Goal: Task Accomplishment & Management: Use online tool/utility

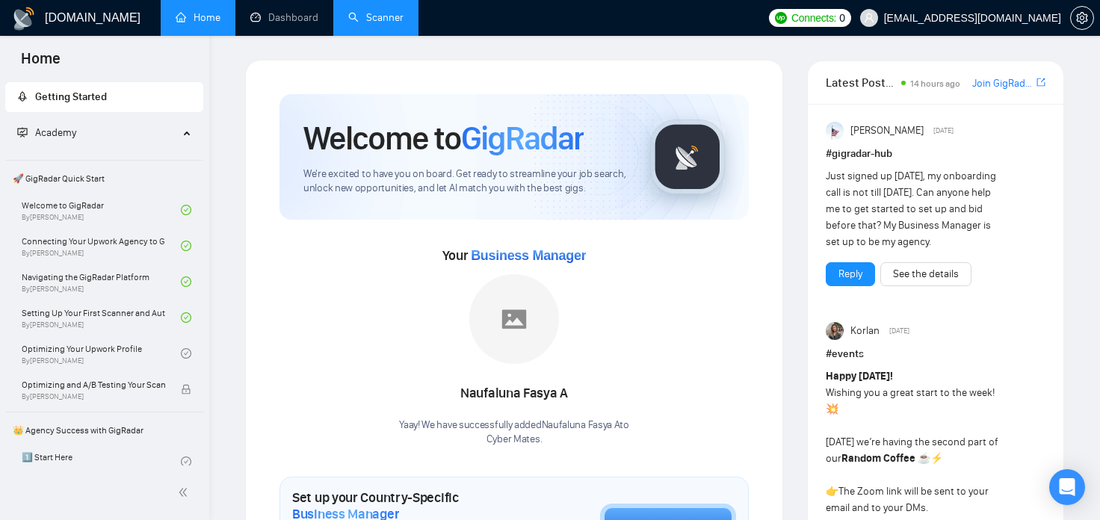
click at [361, 20] on link "Scanner" at bounding box center [375, 17] width 55 height 13
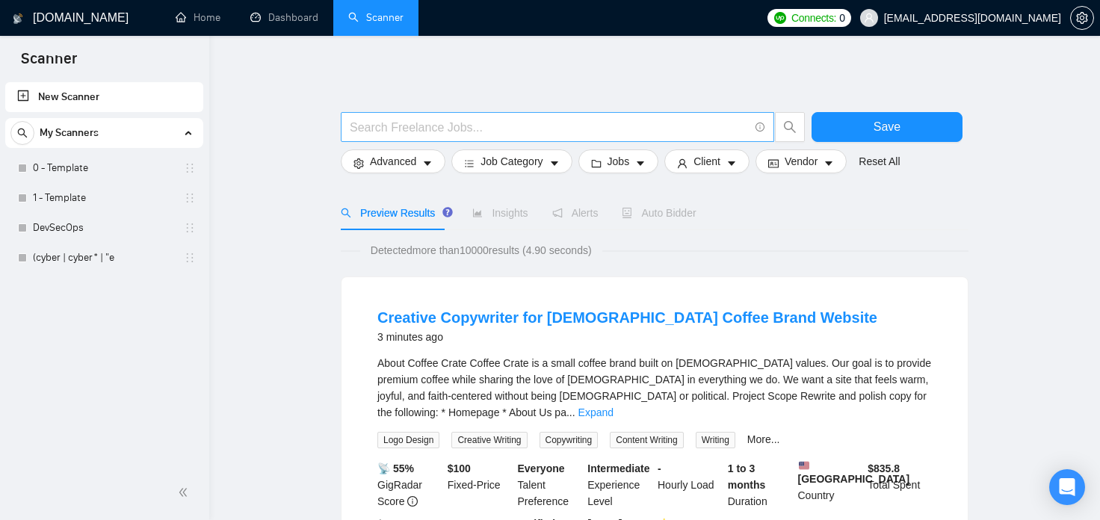
click at [443, 131] on input "text" at bounding box center [549, 127] width 399 height 19
paste input ""open-source intelligence" | "pen test" | "penetration test" | "penetration tes…"
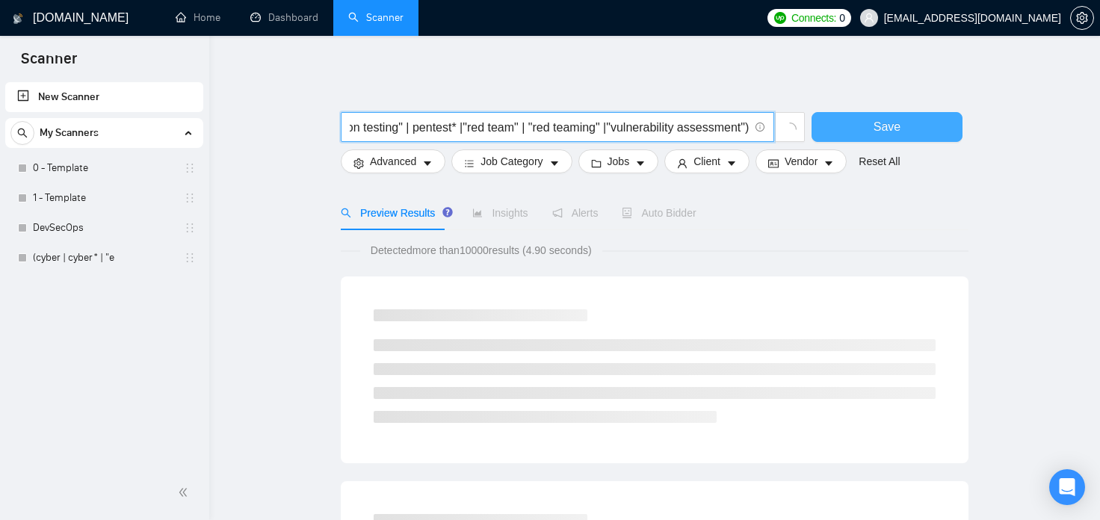
scroll to position [0, 369]
click at [465, 129] on input ""open-source intelligence" | "pen test" | "penetration test" | "penetration tes…" at bounding box center [549, 127] width 399 height 19
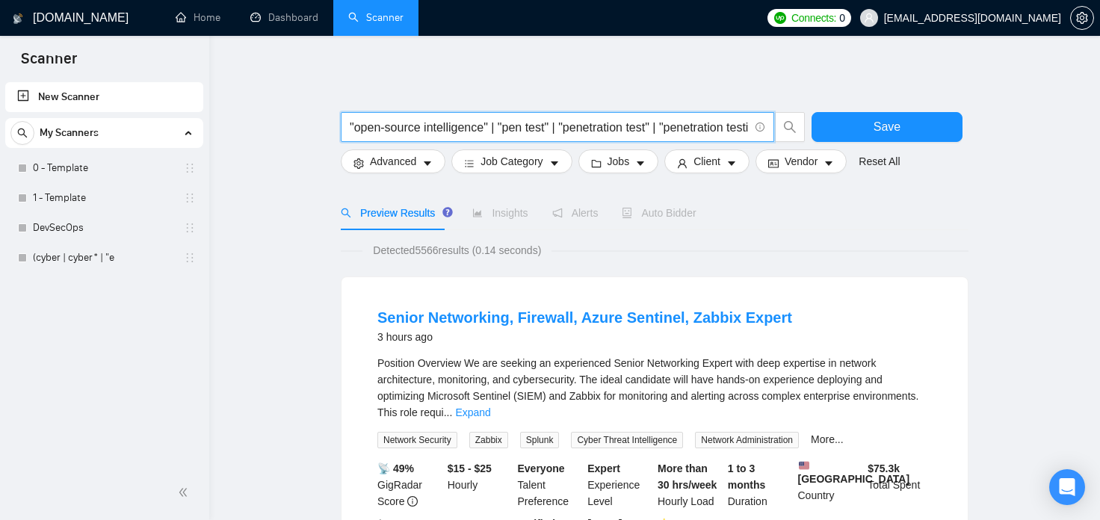
type input "("open-source intelligence" | "pen test" | "penetration test" | "penetration te…"
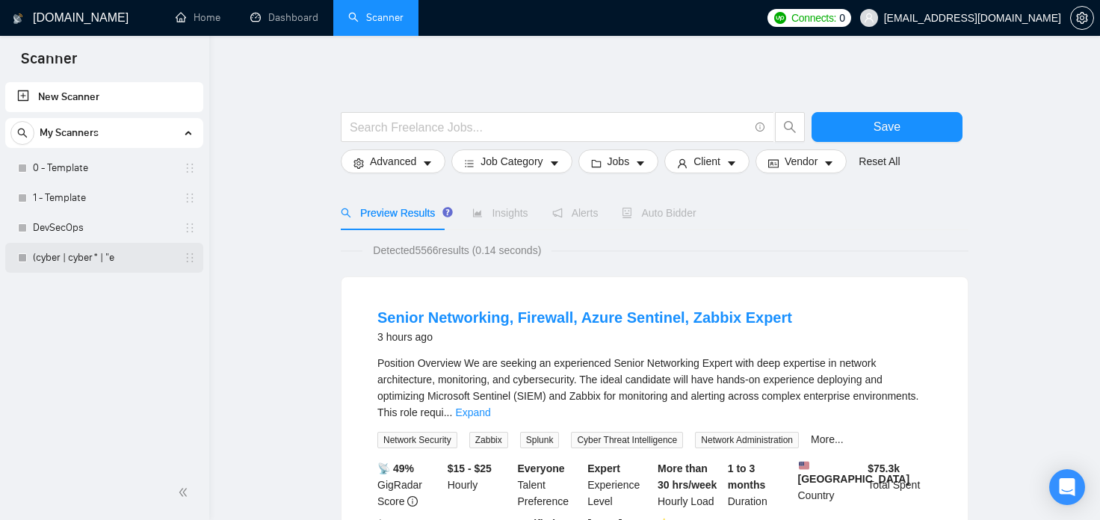
click at [58, 258] on link "(cyber | cyber* | "e" at bounding box center [104, 258] width 142 height 30
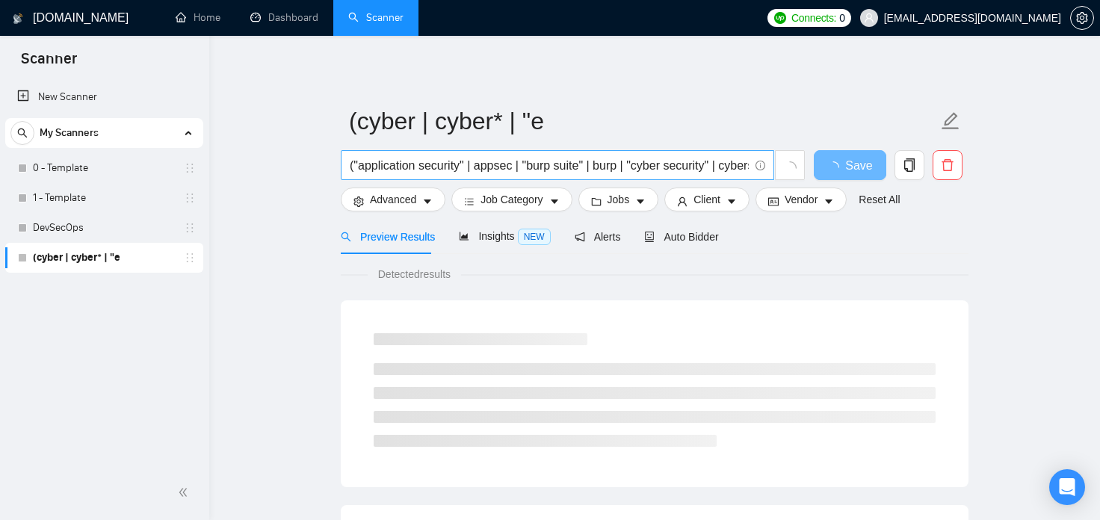
click at [514, 173] on input "("application security" | appsec | "burp suite" | burp | "cyber security" | cyb…" at bounding box center [549, 165] width 399 height 19
paste input "open-source intelligence" | "pen test" | "penetration test" | "penetration test…"
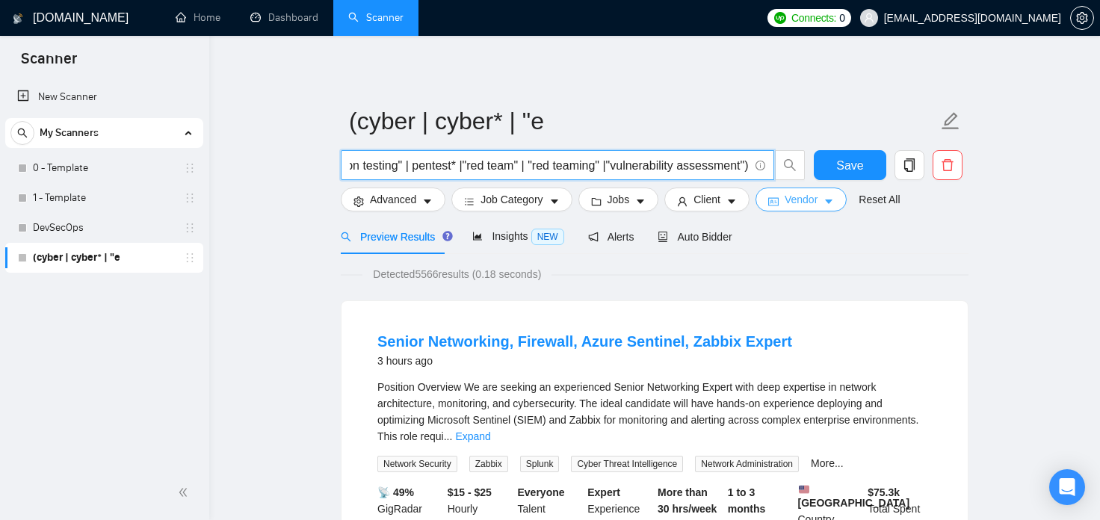
type input "("open-source intelligence" | "pen test" | "penetration test" | "penetration te…"
click at [807, 205] on span "Vendor" at bounding box center [800, 199] width 33 height 16
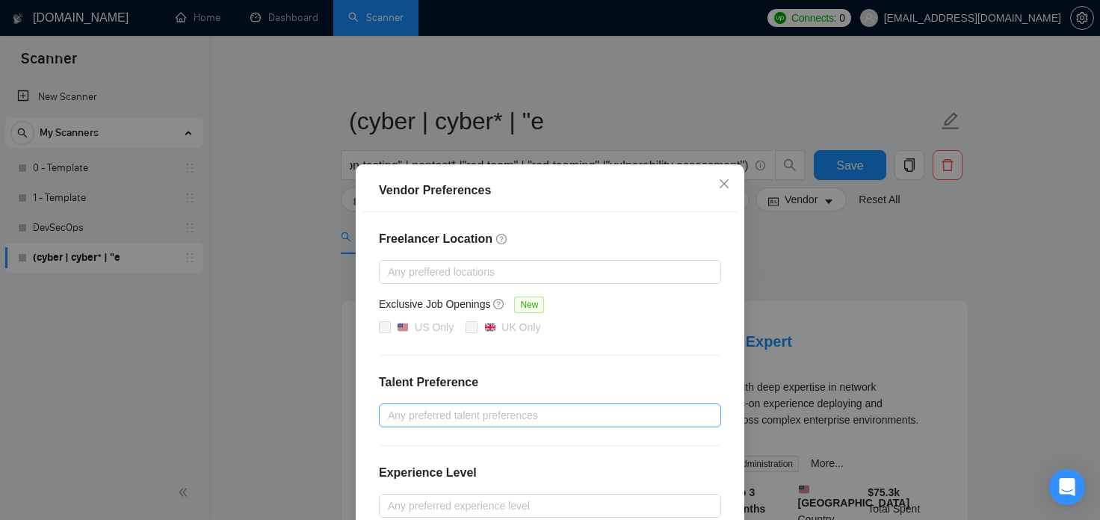
click at [432, 411] on div at bounding box center [542, 415] width 320 height 18
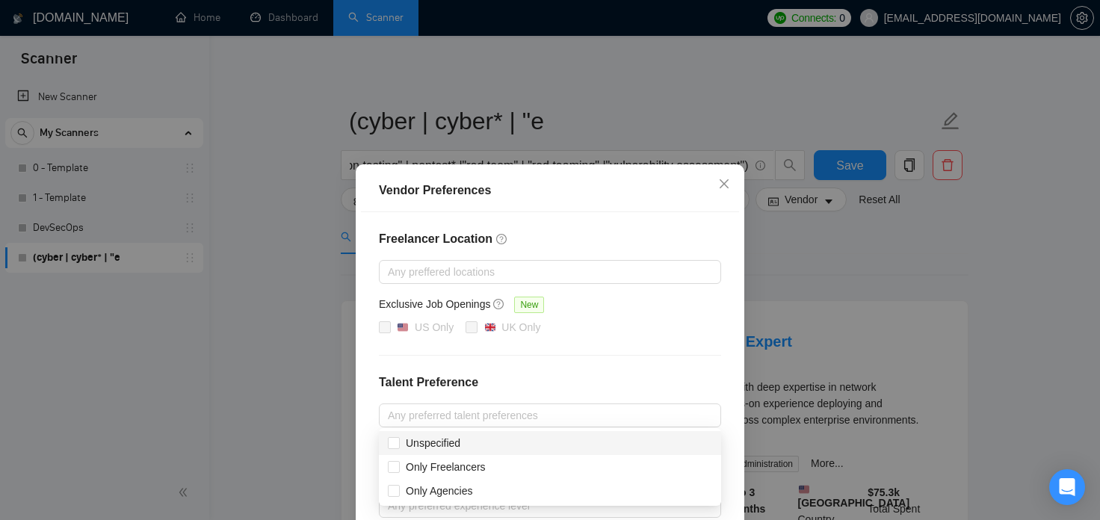
click at [822, 269] on div "Vendor Preferences Freelancer Location Any preffered locations Exclusive Job Op…" at bounding box center [550, 260] width 1100 height 520
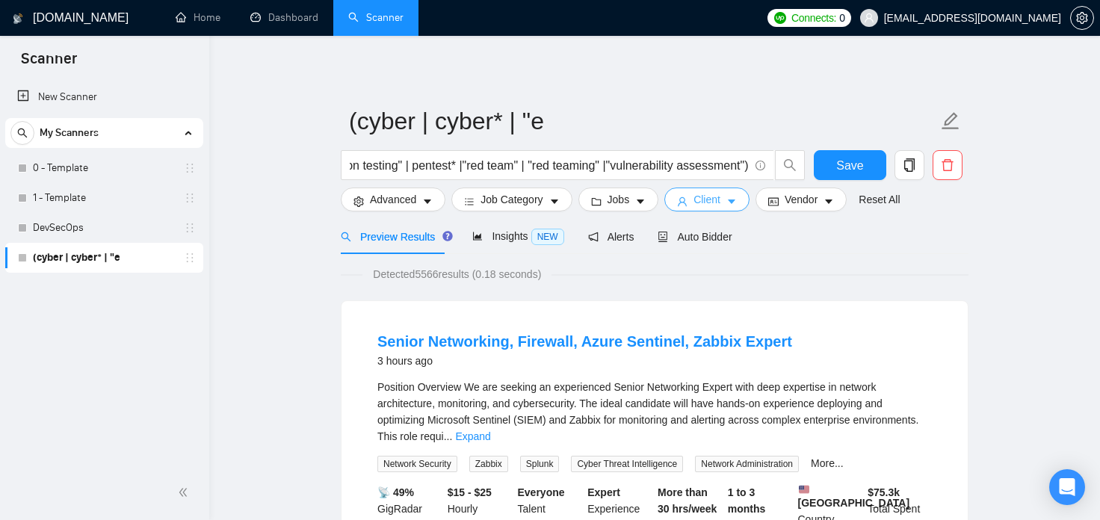
click at [719, 198] on button "Client" at bounding box center [706, 199] width 85 height 24
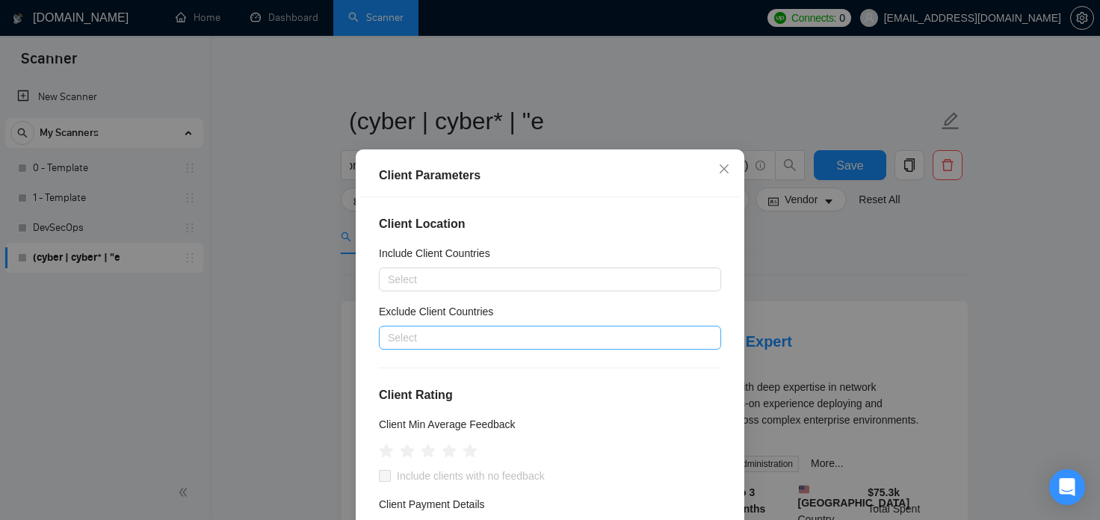
click at [524, 335] on div at bounding box center [542, 338] width 320 height 18
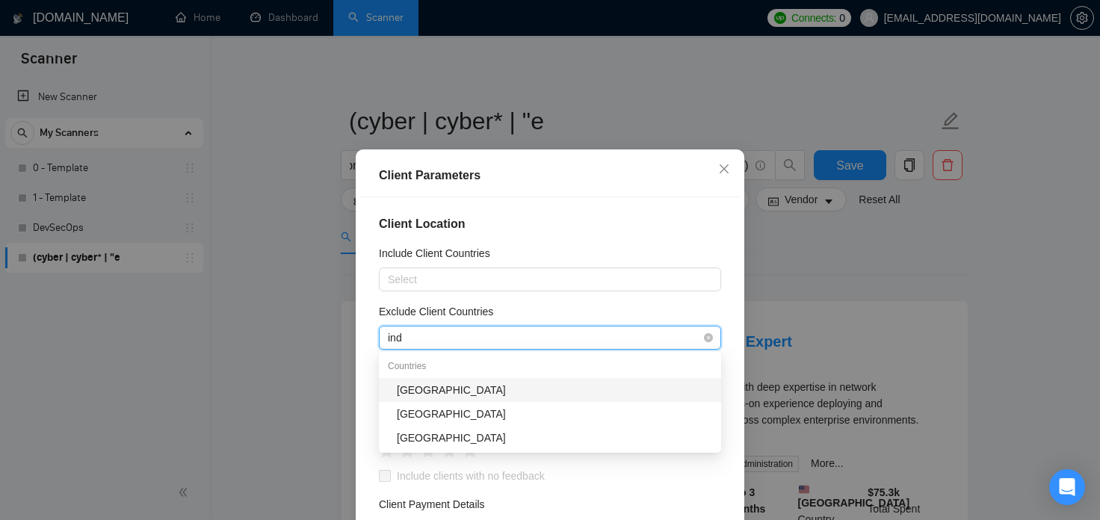
type input "indi"
click at [428, 397] on div "[GEOGRAPHIC_DATA]" at bounding box center [554, 390] width 315 height 16
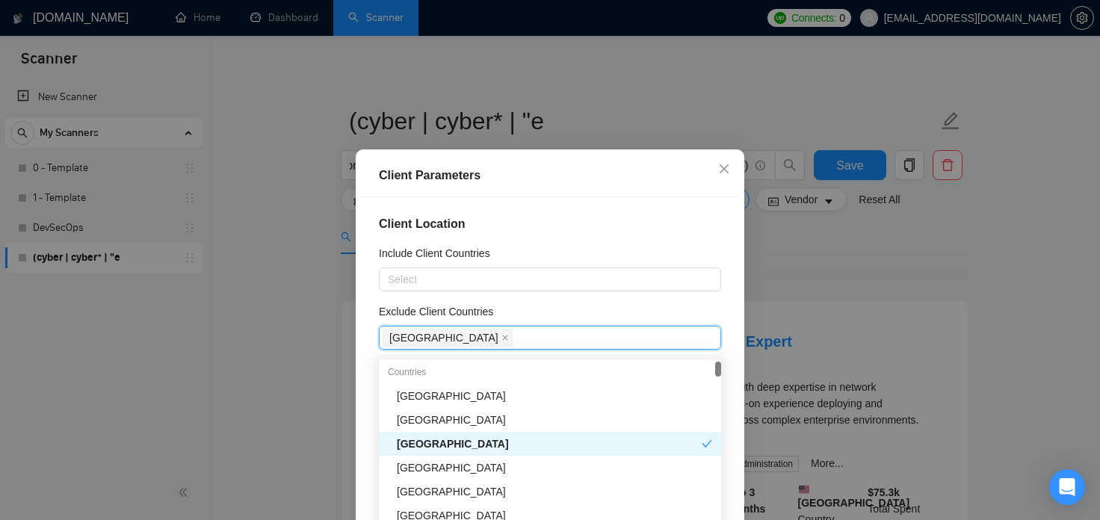
click at [731, 290] on div "Client Location Include Client Countries Select Exclude Client Countries [GEOGR…" at bounding box center [550, 379] width 378 height 364
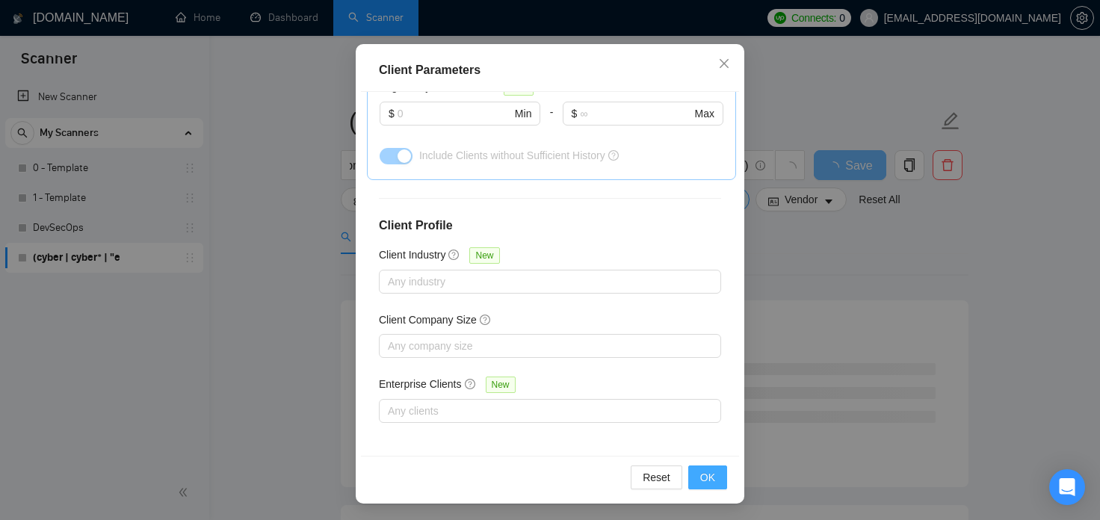
scroll to position [106, 0]
click at [708, 474] on span "OK" at bounding box center [707, 476] width 15 height 16
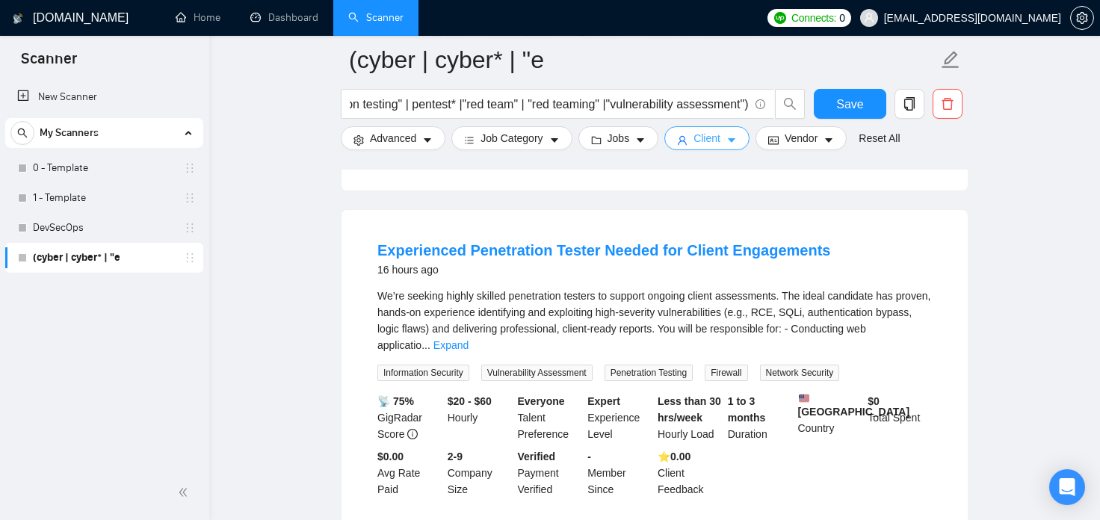
scroll to position [1484, 0]
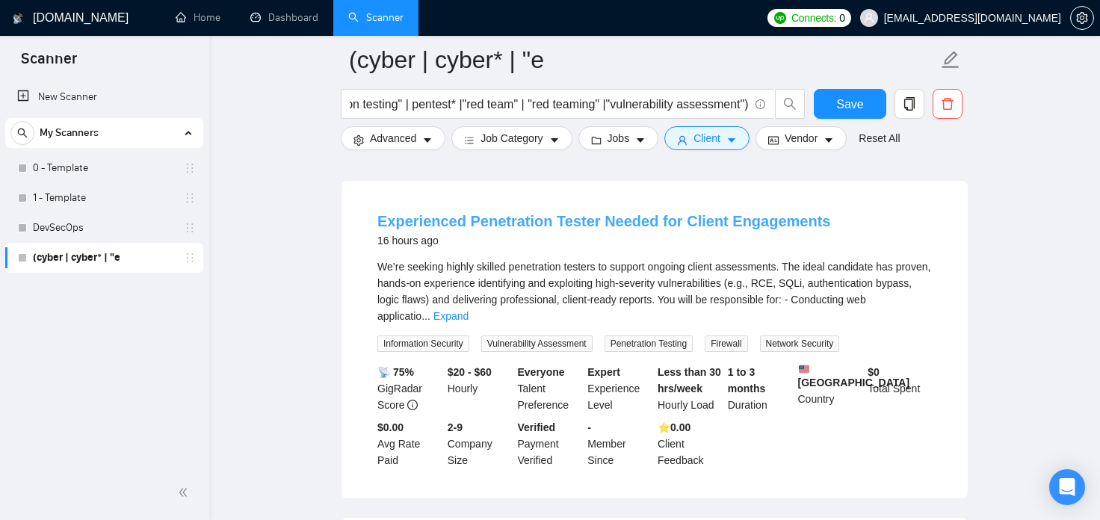
click at [782, 213] on link "Experienced Penetration Tester Needed for Client Engagements" at bounding box center [603, 221] width 453 height 16
click at [859, 102] on span "Save" at bounding box center [849, 104] width 27 height 19
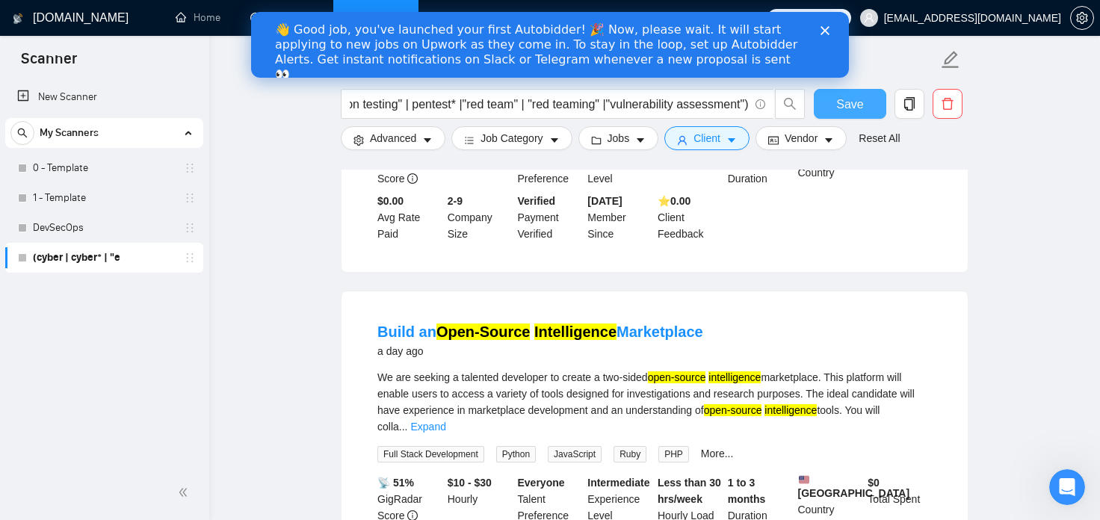
scroll to position [2968, 0]
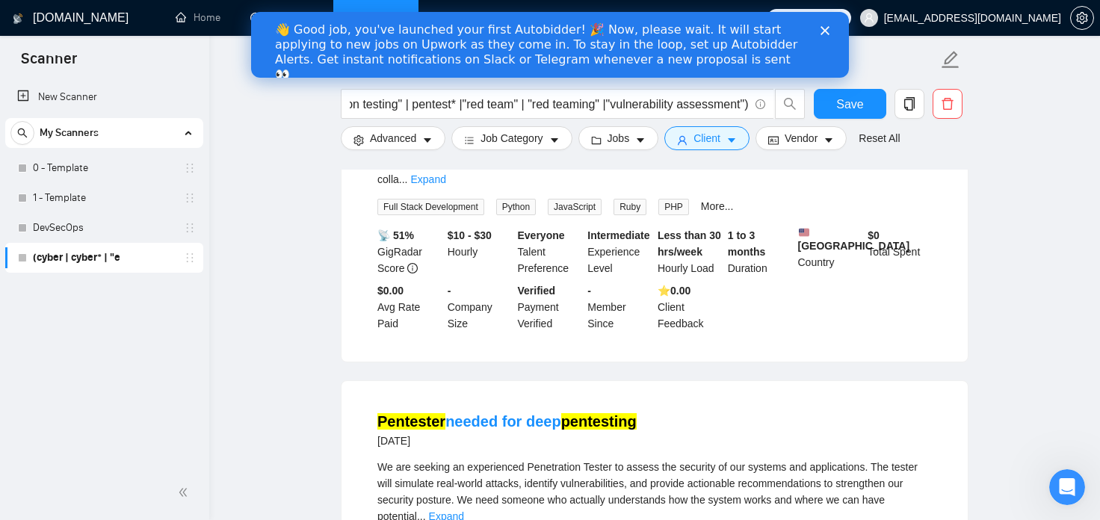
click at [827, 26] on div "Close" at bounding box center [827, 29] width 15 height 9
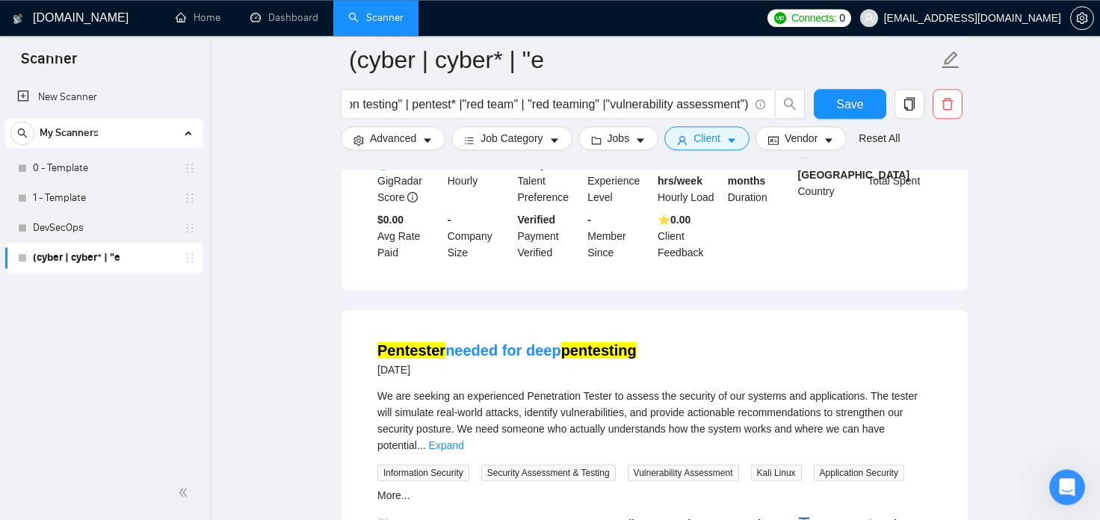
scroll to position [3134, 0]
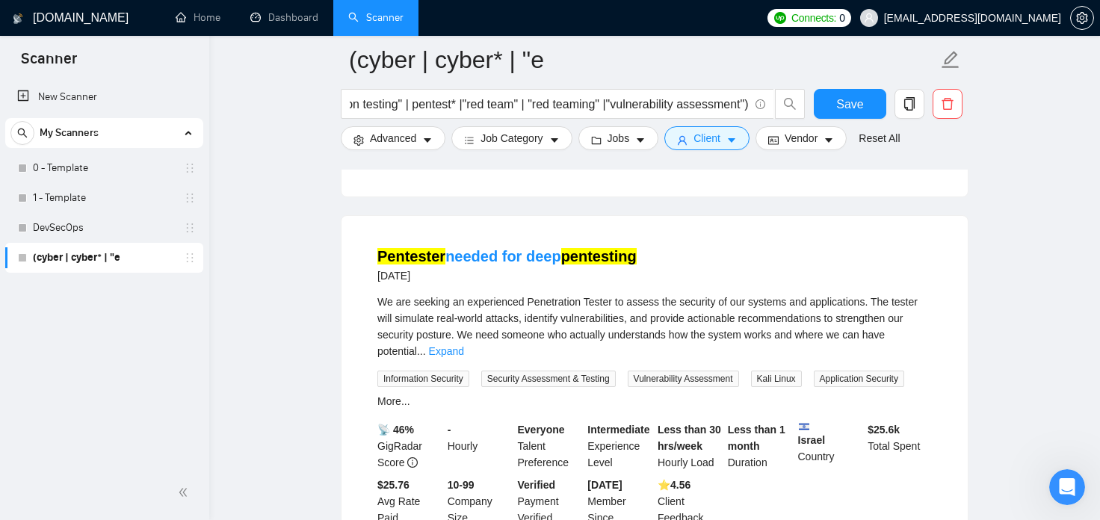
click at [569, 248] on mark "pentesting" at bounding box center [598, 256] width 75 height 16
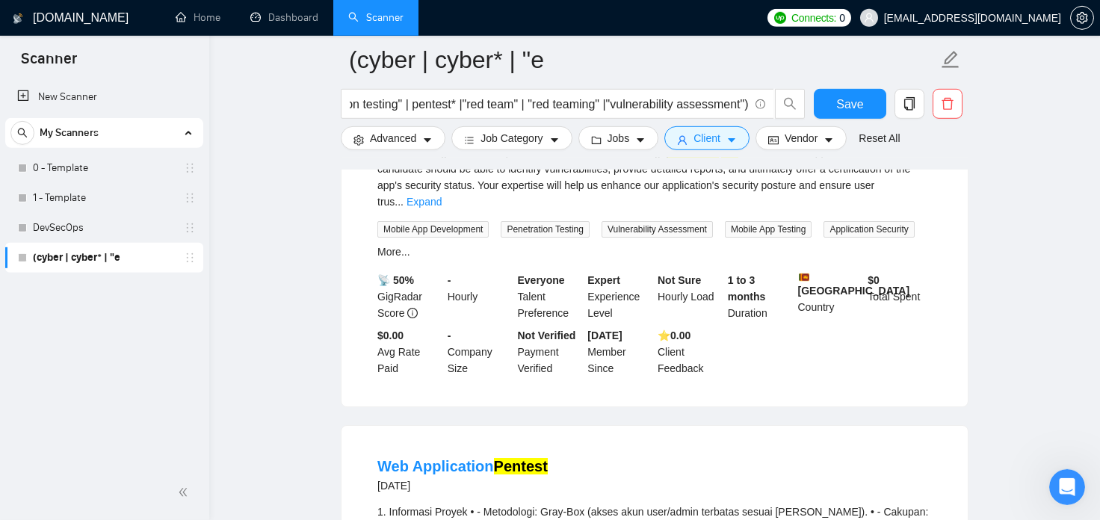
scroll to position [4123, 0]
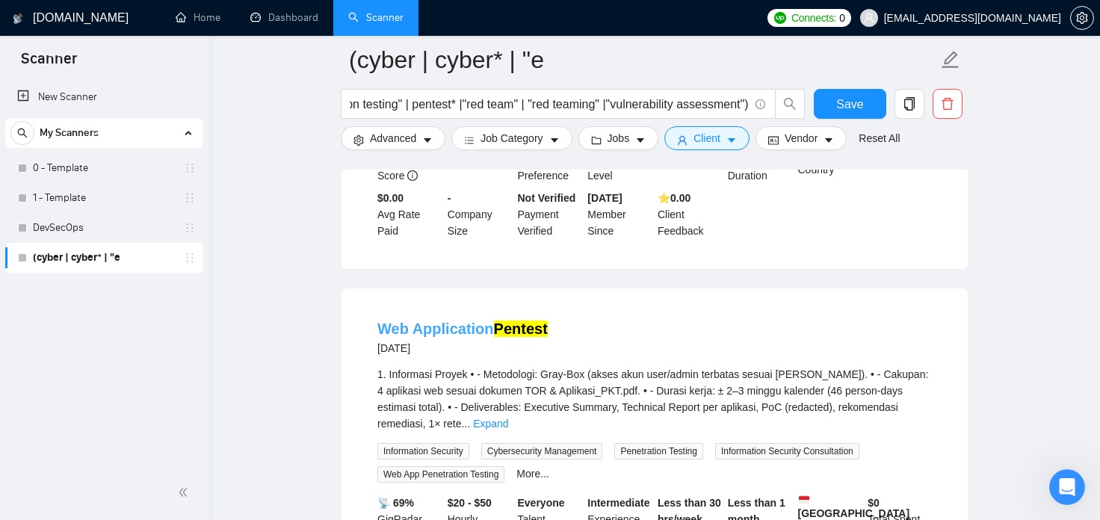
click at [477, 320] on link "Web Application Pentest" at bounding box center [462, 328] width 170 height 16
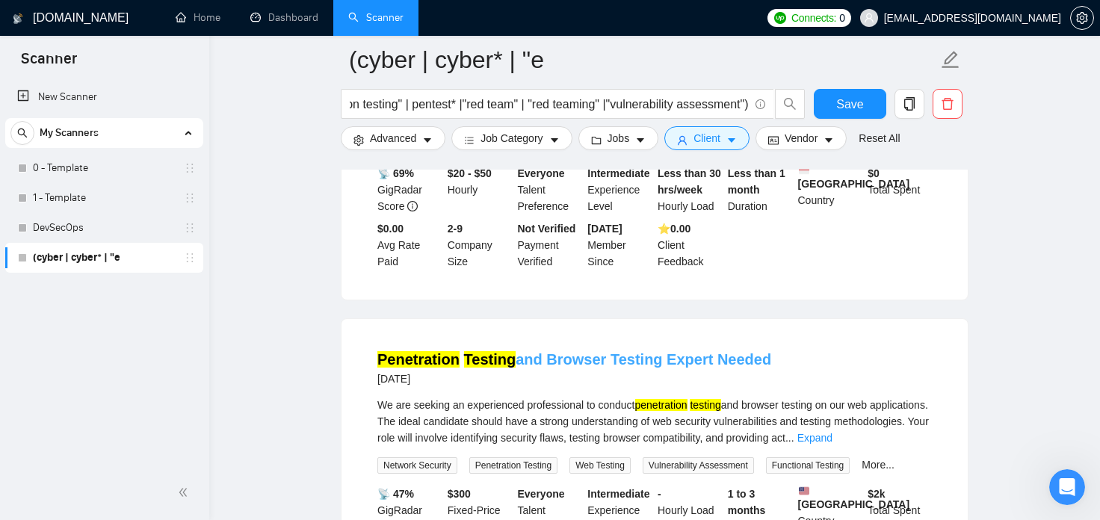
click at [608, 351] on link "Penetration Testing and Browser Testing Expert Needed" at bounding box center [574, 359] width 394 height 16
